Goal: Task Accomplishment & Management: Use online tool/utility

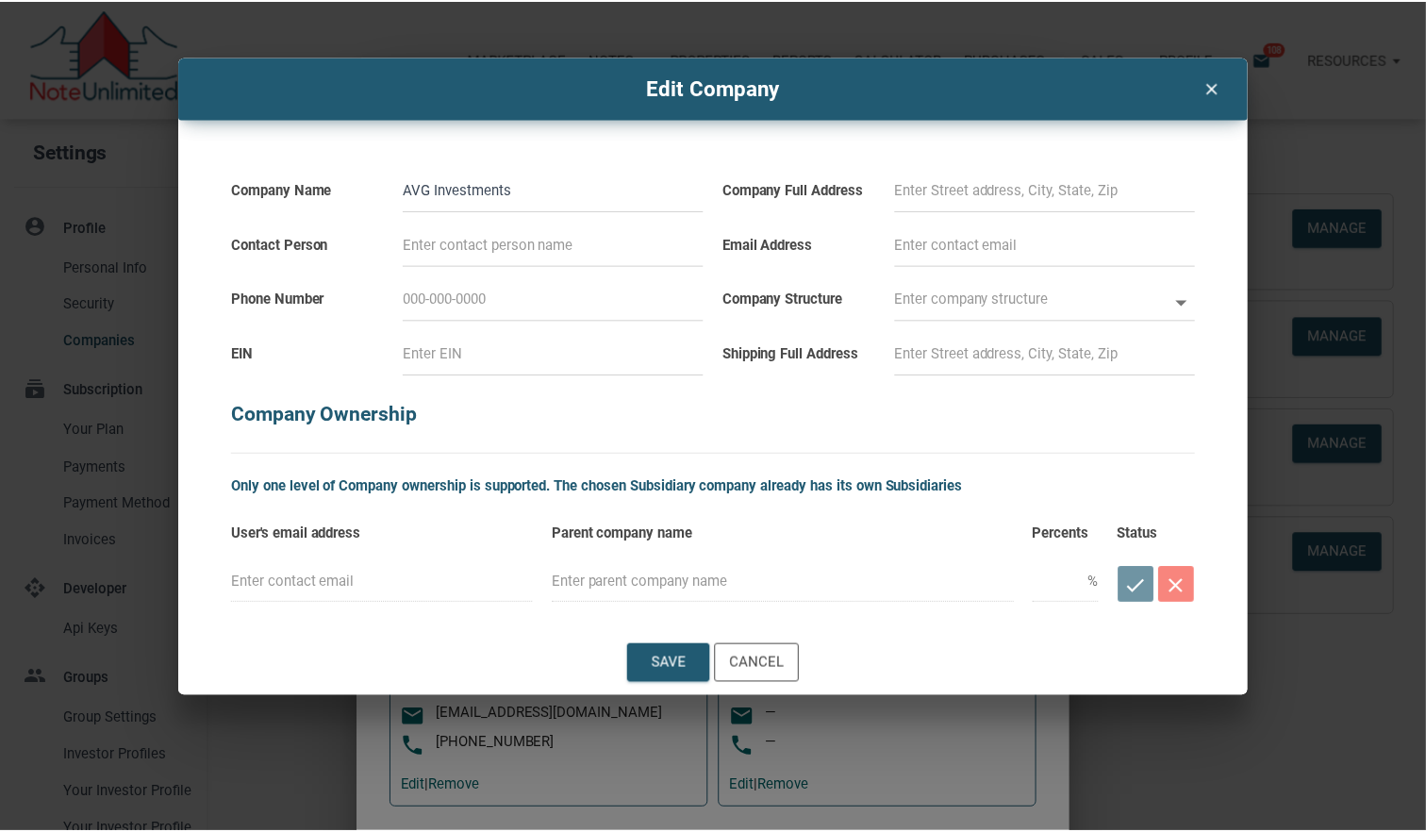
scroll to position [75, 0]
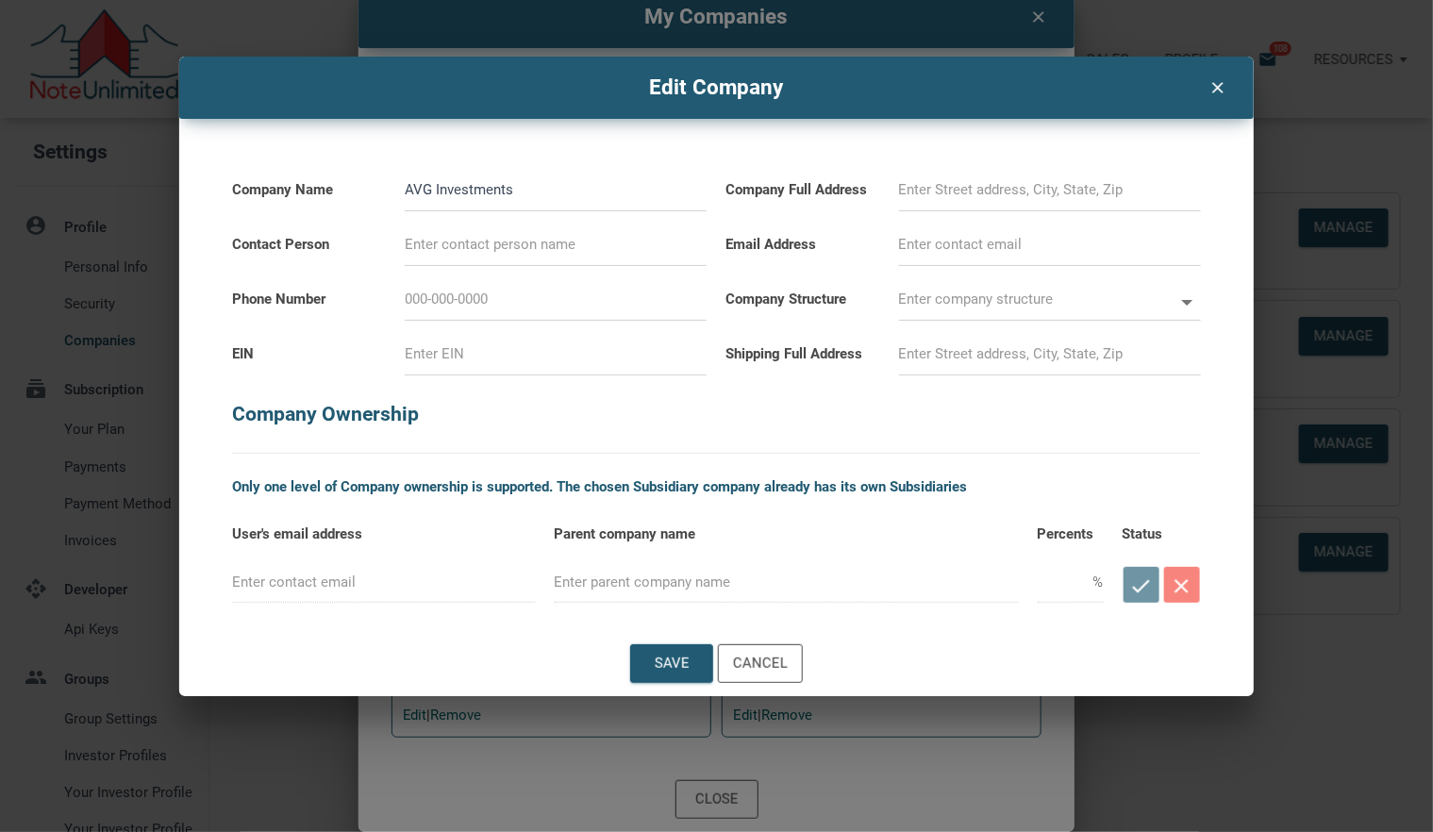
click at [1220, 87] on icon "clear" at bounding box center [1217, 86] width 23 height 25
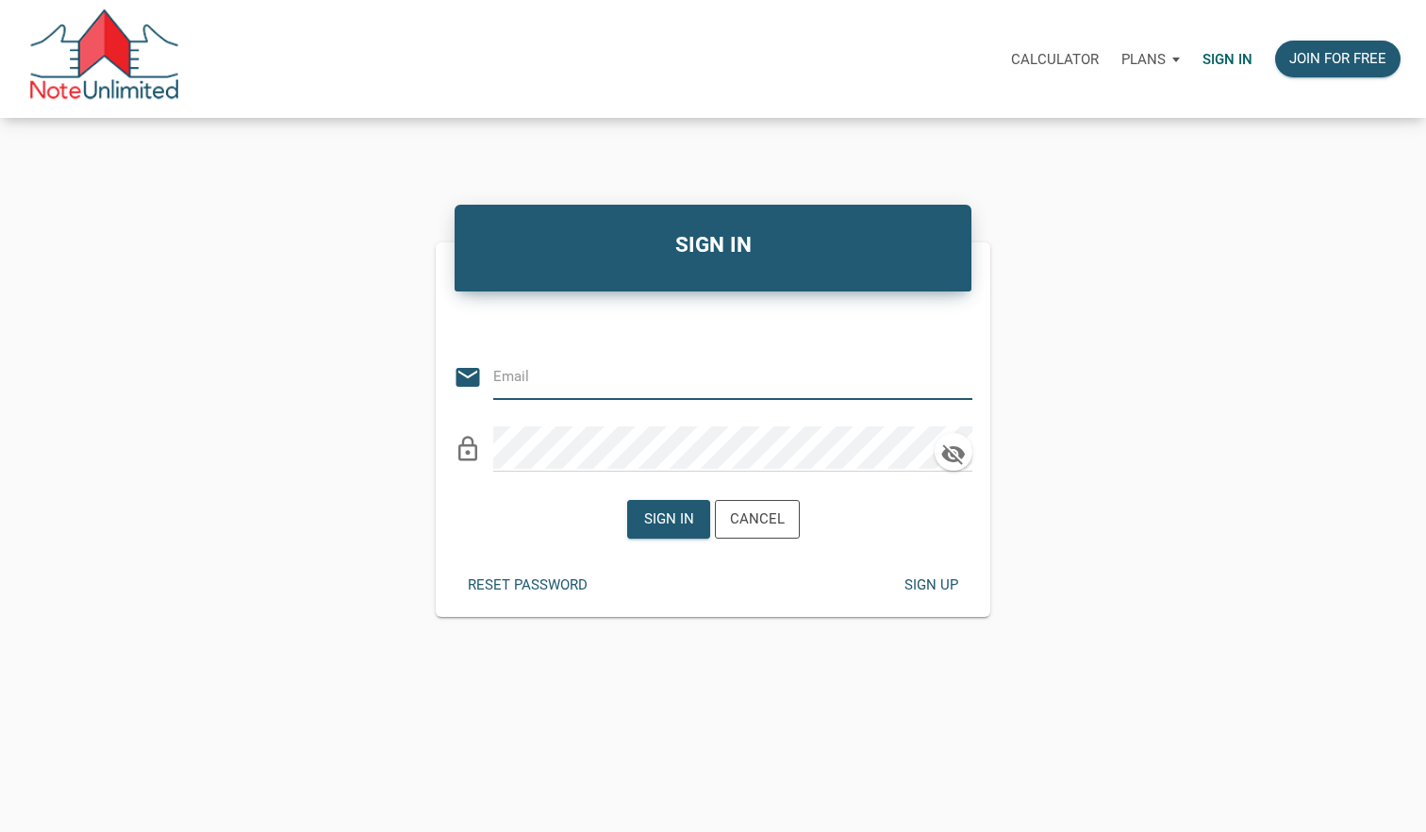
type input "[PERSON_NAME][EMAIL_ADDRESS][DOMAIN_NAME]"
click at [656, 525] on div "Sign in" at bounding box center [668, 519] width 50 height 22
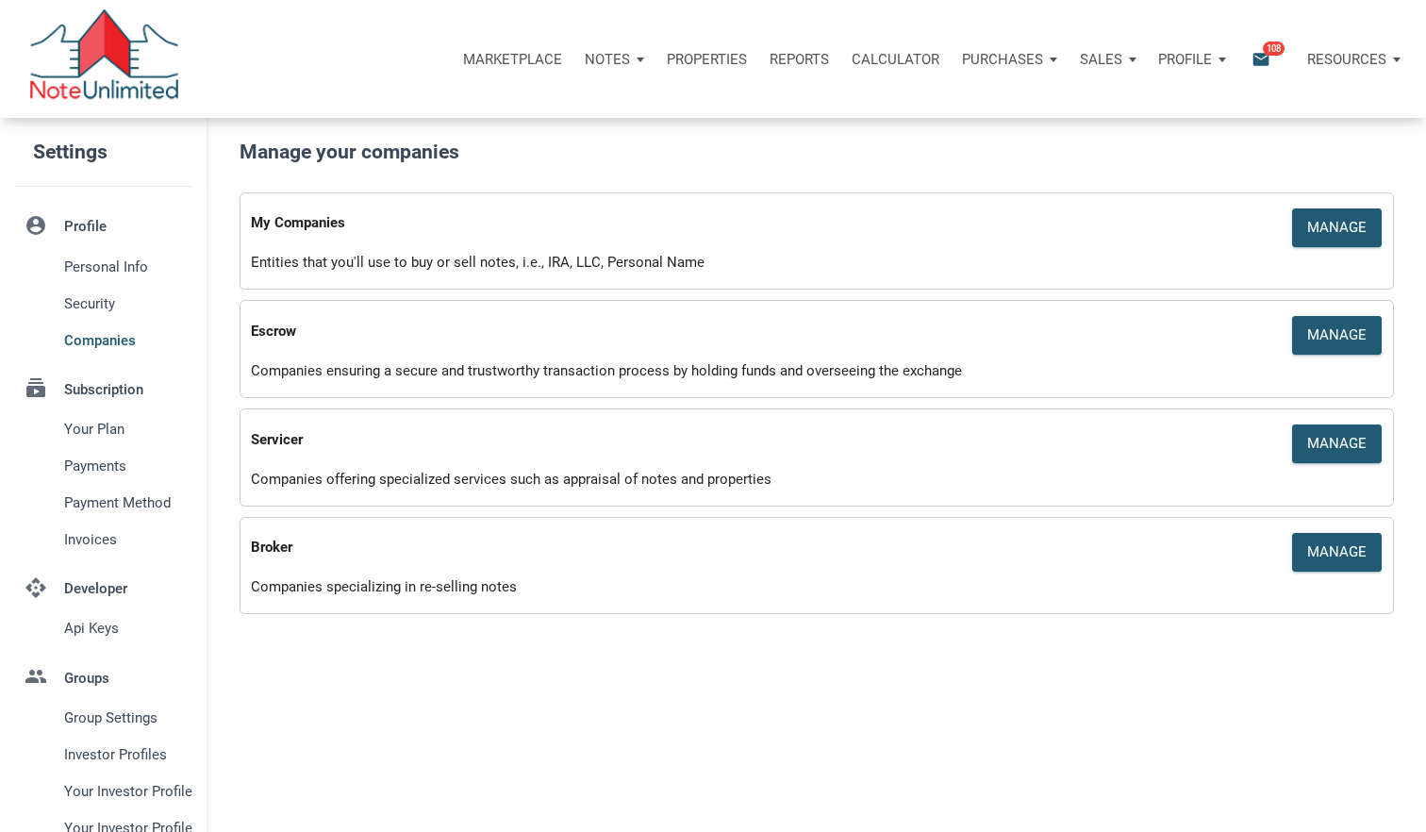
click at [626, 60] on div "Notes" at bounding box center [614, 59] width 82 height 57
click at [553, 113] on link "Dashboard" at bounding box center [561, 110] width 179 height 39
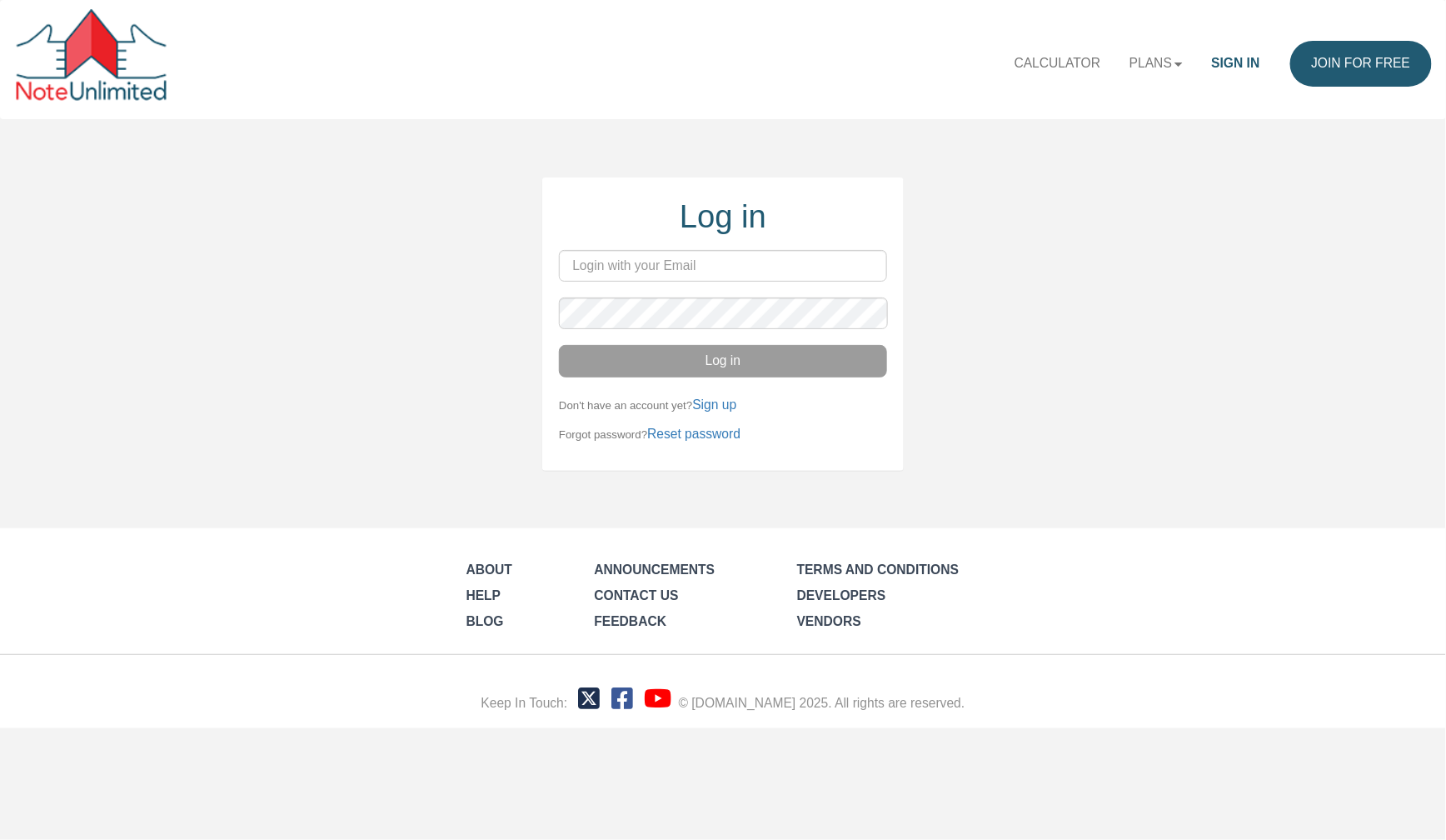
type input "[PERSON_NAME][EMAIL_ADDRESS][DOMAIN_NAME]"
click at [714, 361] on button "Log in" at bounding box center [723, 360] width 329 height 32
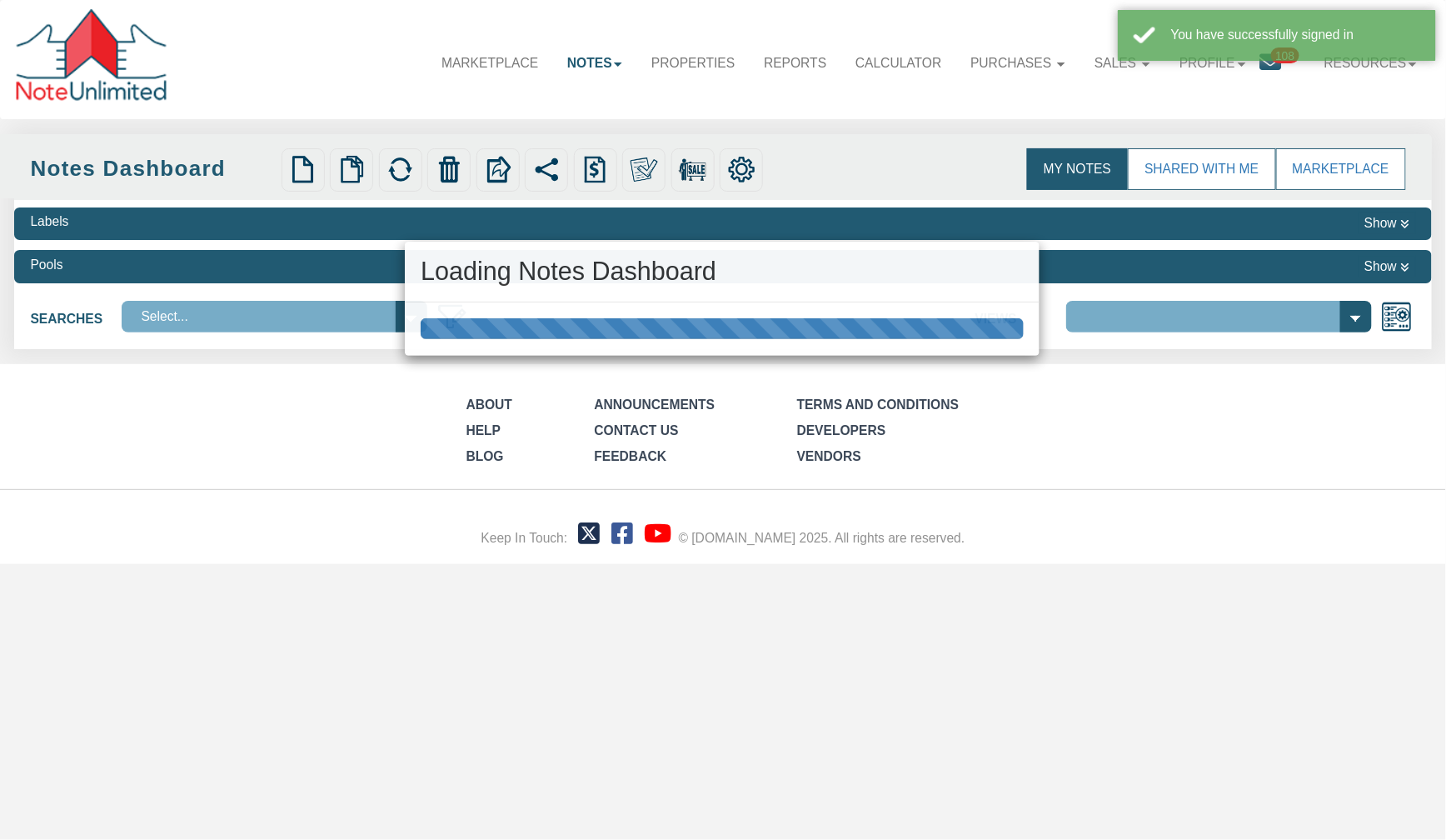
select select "3"
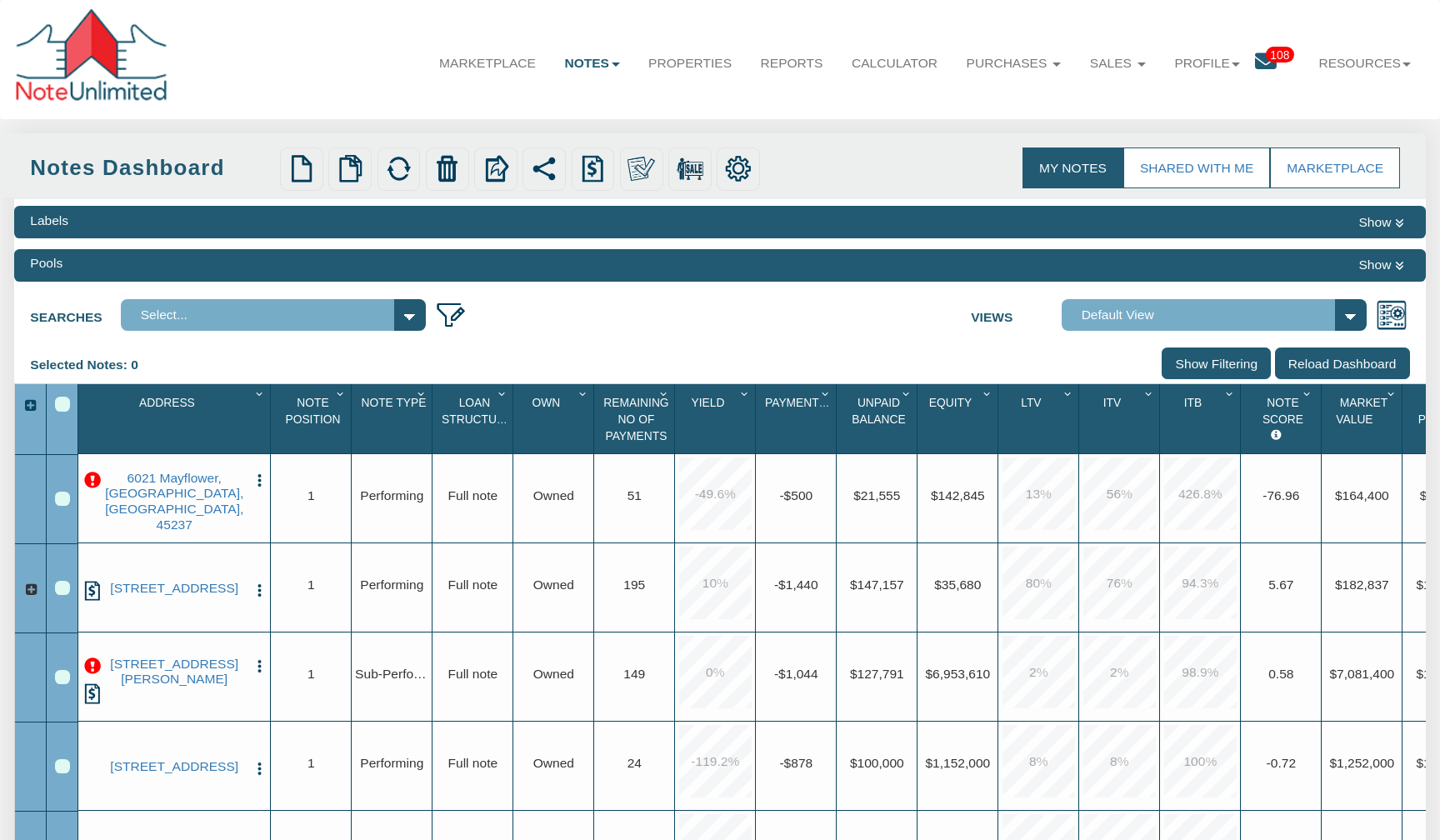
click at [259, 488] on img "button" at bounding box center [260, 481] width 16 height 16
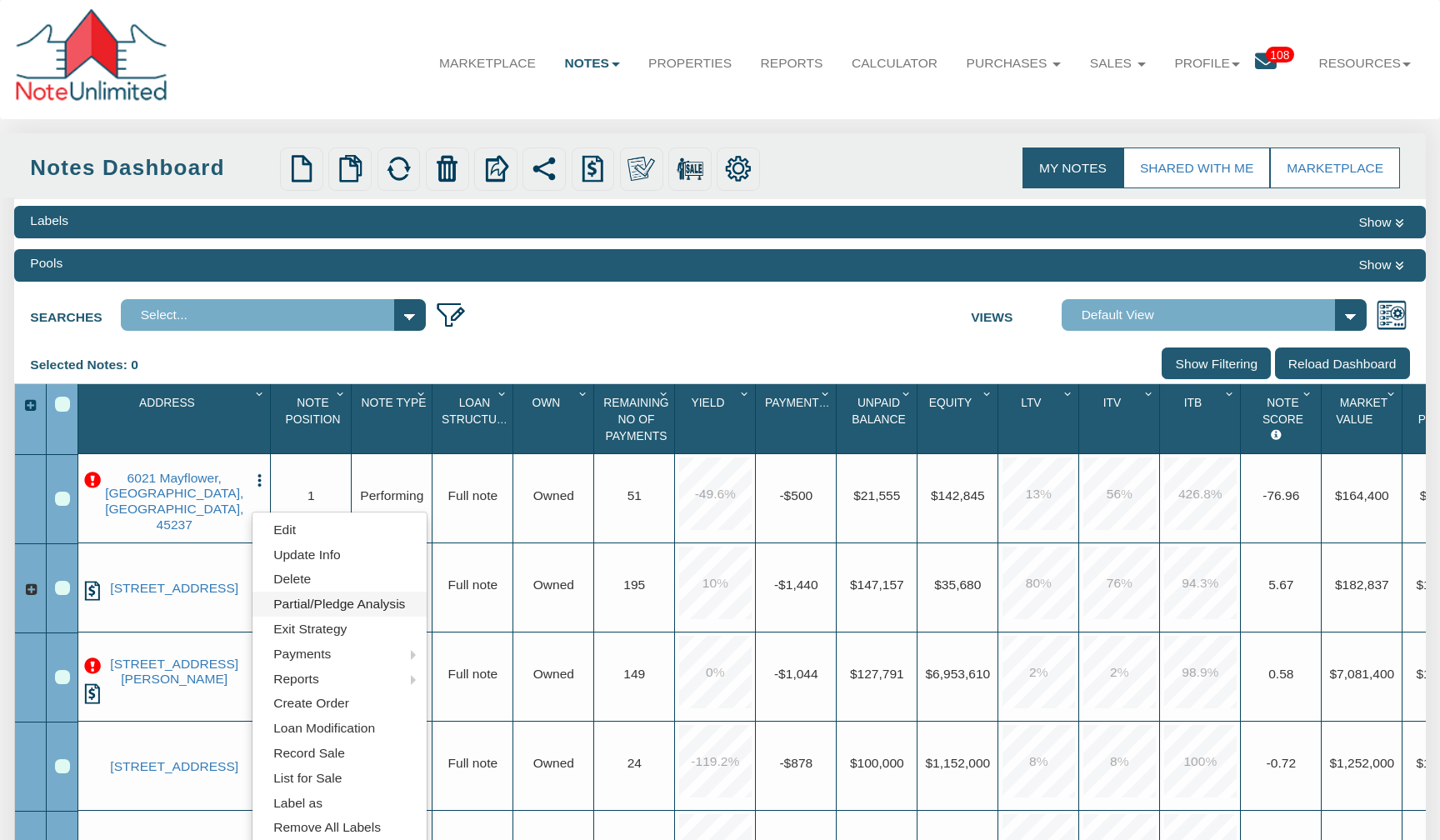
click at [337, 604] on link "Partial/Pledge Analysis" at bounding box center [339, 604] width 174 height 25
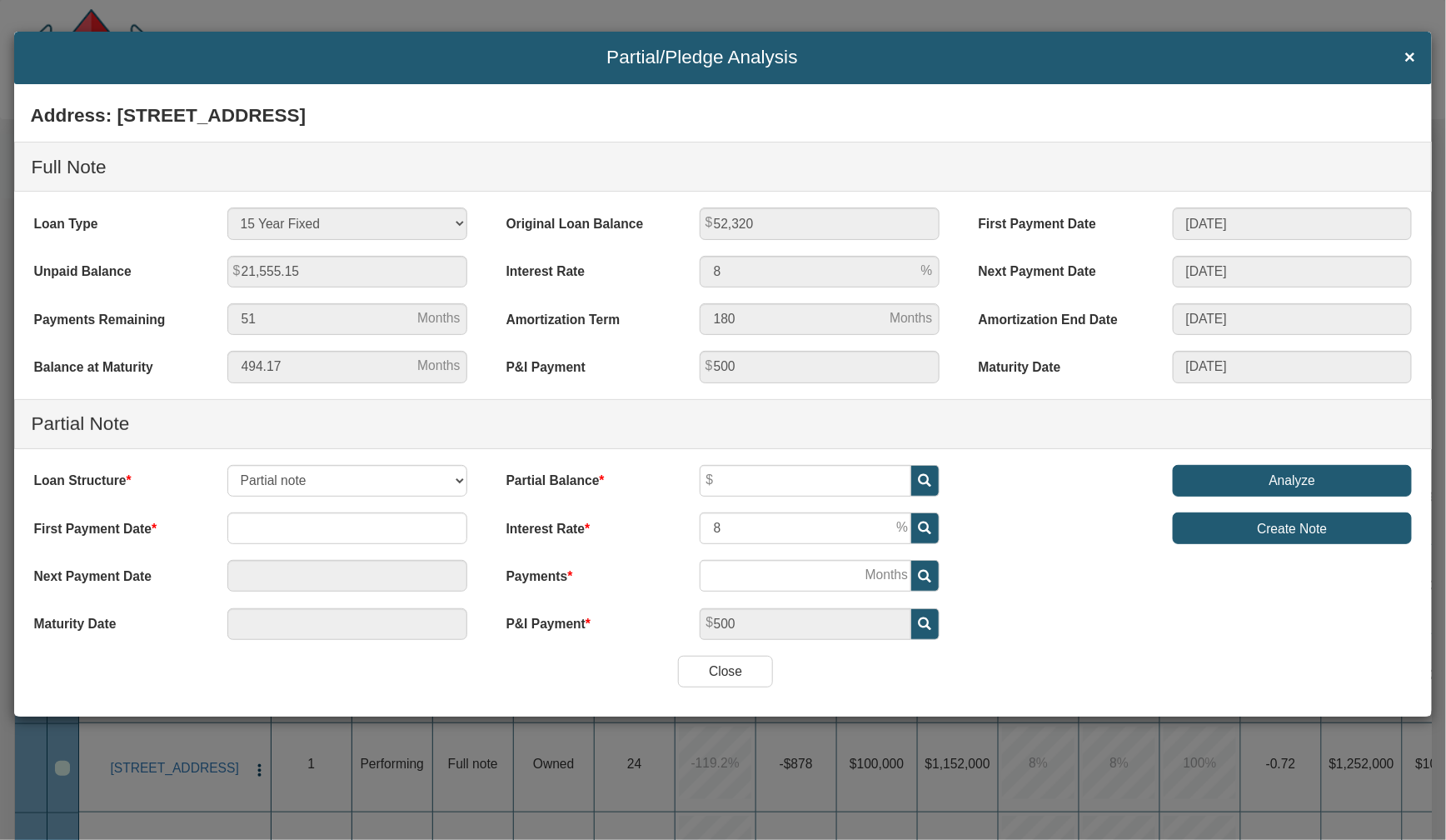
drag, startPoint x: 225, startPoint y: 467, endPoint x: 1030, endPoint y: 632, distance: 821.7
click at [1018, 637] on div "Address: [STREET_ADDRESS] Full Note Loan Type 30 Year Fixed 15 Year Fixed 20 Ye…" at bounding box center [723, 375] width 1417 height 561
drag, startPoint x: 1047, startPoint y: 651, endPoint x: 1042, endPoint y: 583, distance: 68.2
click at [1042, 583] on div "Address: [STREET_ADDRESS] Full Note Loan Type 30 Year Fixed 15 Year Fixed 20 Ye…" at bounding box center [723, 375] width 1417 height 561
drag, startPoint x: 90, startPoint y: 49, endPoint x: 114, endPoint y: 62, distance: 27.3
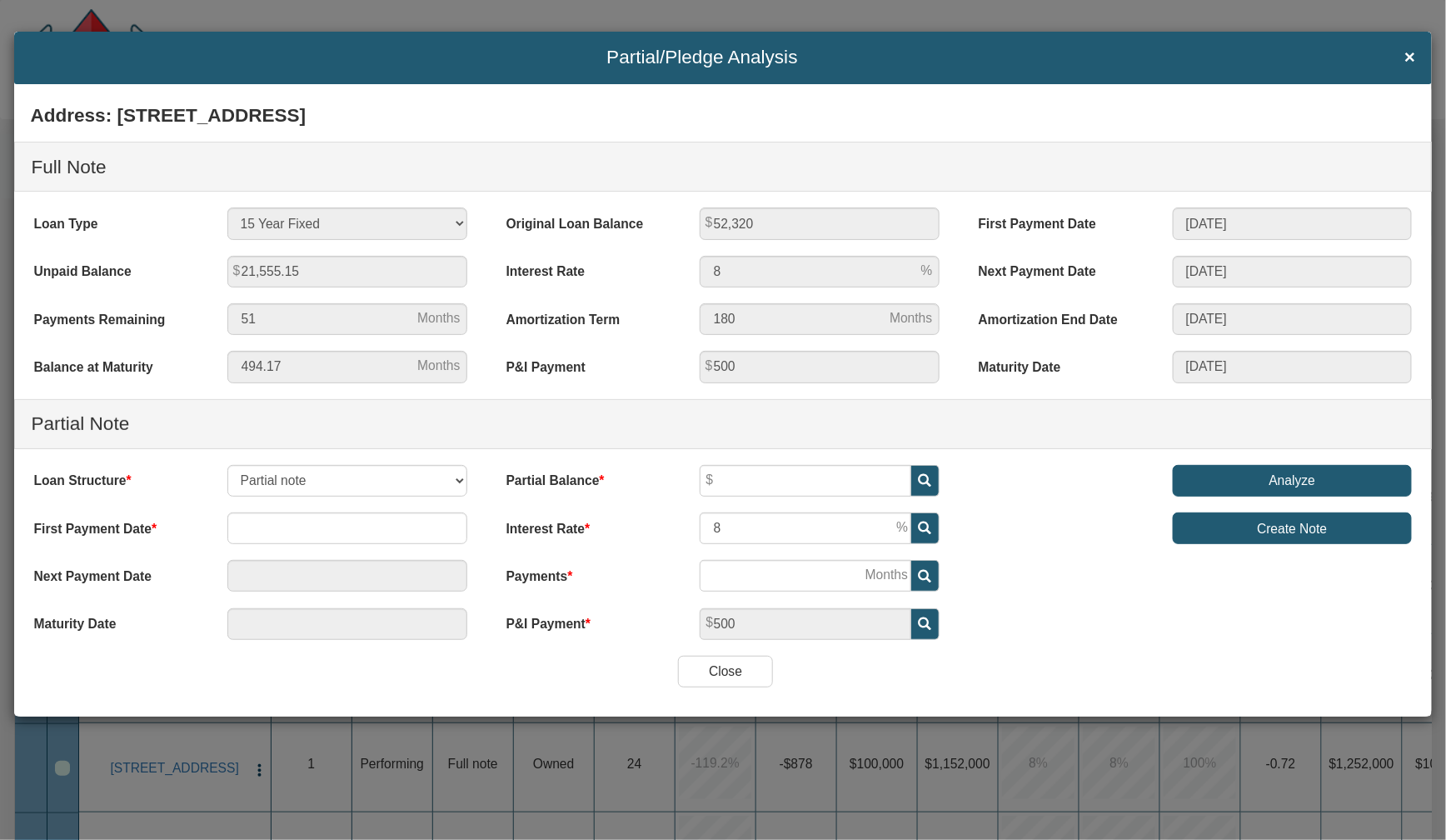
click at [89, 49] on span "Partial/Pledge Analysis" at bounding box center [701, 58] width 1344 height 21
